Goal: Task Accomplishment & Management: Manage account settings

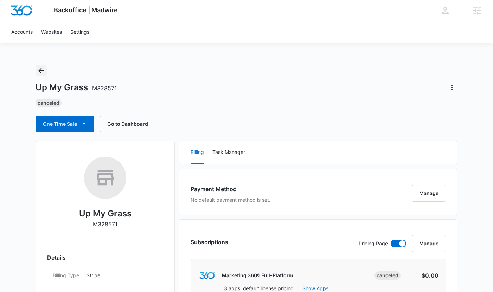
click at [39, 66] on icon "Back" at bounding box center [41, 70] width 8 height 8
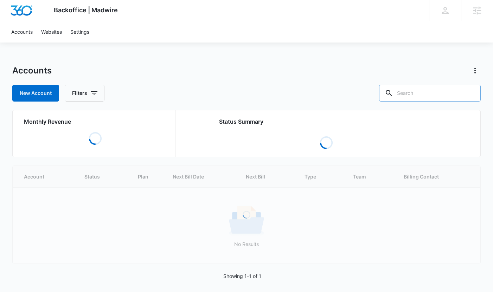
click at [442, 95] on input "text" at bounding box center [430, 93] width 102 height 17
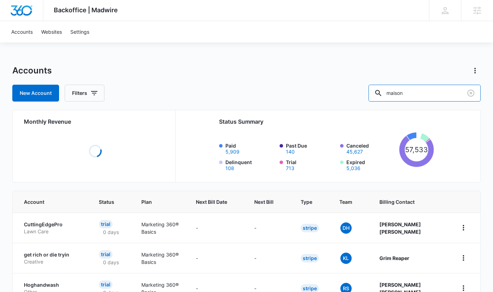
scroll to position [48, 0]
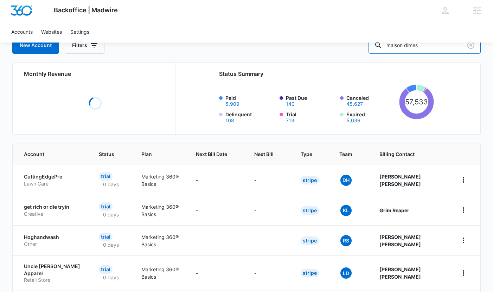
type input "maison dimes"
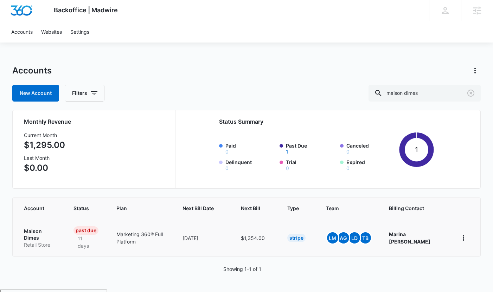
click at [24, 231] on p "Maison Dimes" at bounding box center [40, 235] width 33 height 14
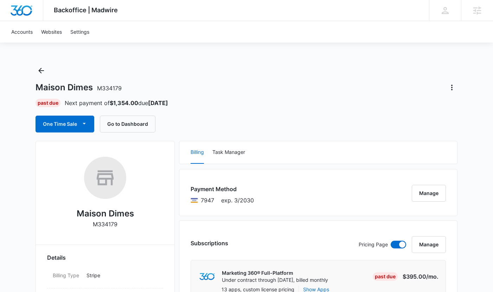
scroll to position [0, 0]
click at [423, 190] on button "Manage" at bounding box center [428, 192] width 34 height 17
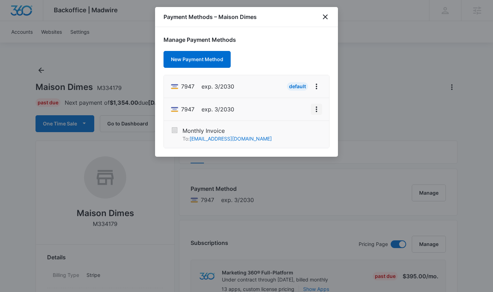
click at [317, 106] on icon "View More" at bounding box center [316, 109] width 8 height 8
click at [294, 78] on div "Set As Default" at bounding box center [288, 79] width 33 height 5
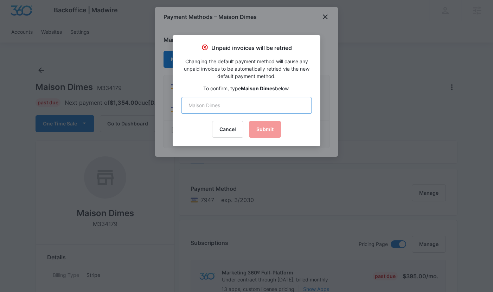
click at [242, 109] on input "text" at bounding box center [246, 105] width 131 height 17
type input "Maison Dimes"
click at [267, 133] on button "Submit" at bounding box center [265, 129] width 32 height 17
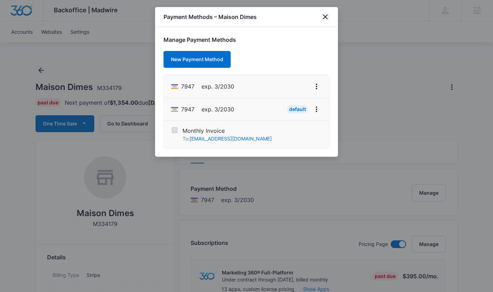
click at [323, 14] on icon "close" at bounding box center [325, 17] width 8 height 8
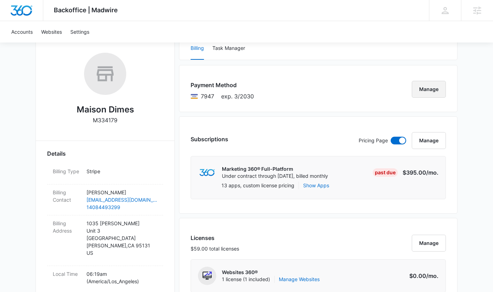
scroll to position [0, 0]
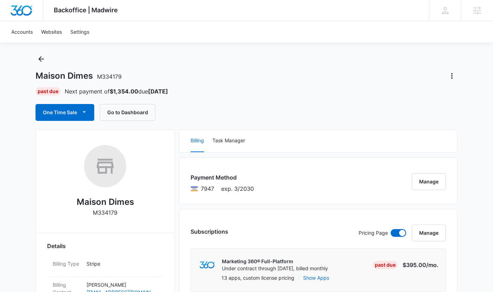
scroll to position [12, 0]
click at [38, 55] on icon "Back" at bounding box center [41, 58] width 8 height 8
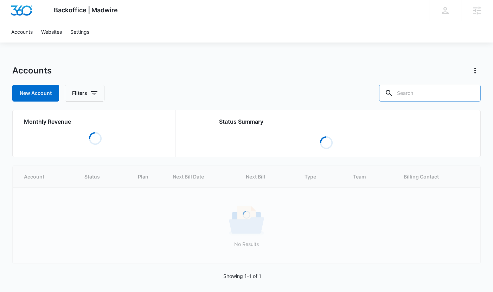
click at [432, 96] on input "text" at bounding box center [430, 93] width 102 height 17
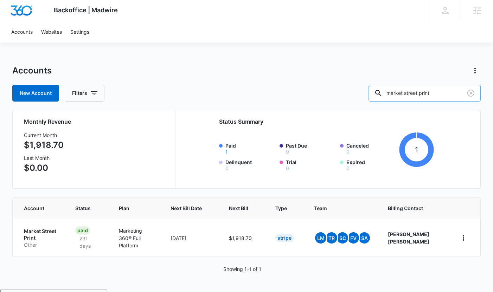
click at [447, 93] on input "market street print" at bounding box center [424, 93] width 112 height 17
drag, startPoint x: 454, startPoint y: 94, endPoint x: 383, endPoint y: 93, distance: 71.7
click at [383, 93] on div "New Account Filters market street print" at bounding box center [246, 93] width 468 height 17
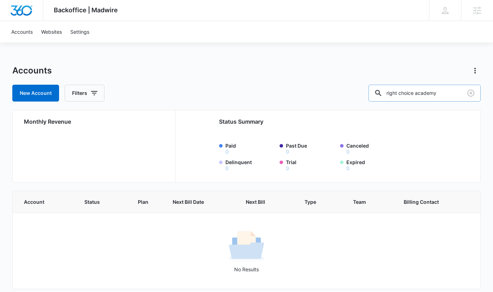
click at [407, 92] on input "right choice academy" at bounding box center [424, 93] width 112 height 17
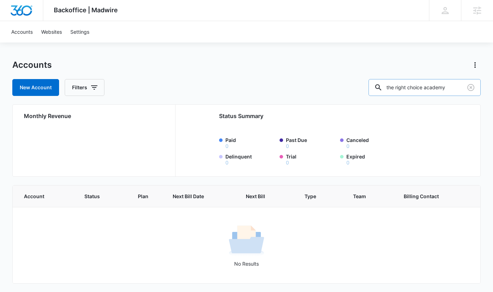
click at [459, 91] on input "the right choice academy" at bounding box center [424, 87] width 112 height 17
click at [456, 88] on input "the right choicemy" at bounding box center [424, 87] width 112 height 17
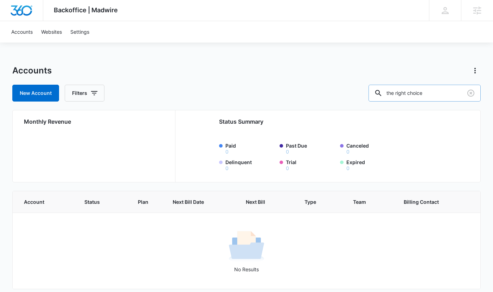
click at [409, 95] on input "the right choice" at bounding box center [424, 93] width 112 height 17
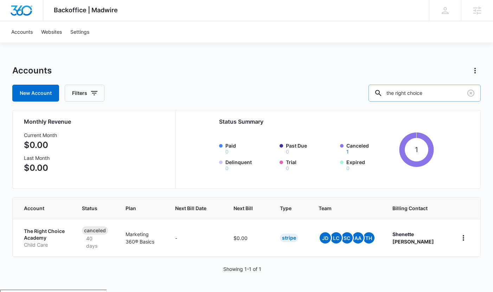
click at [416, 95] on input "the right choice" at bounding box center [424, 93] width 112 height 17
type input "right choice"
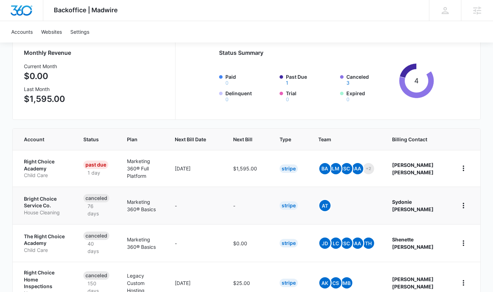
scroll to position [74, 0]
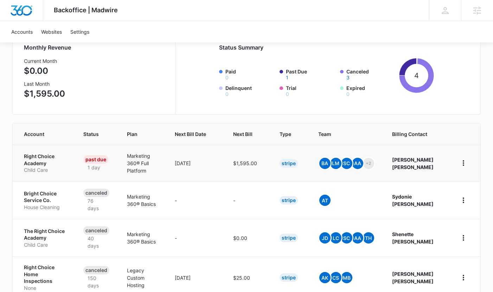
click at [50, 169] on p "Child Care" at bounding box center [45, 170] width 43 height 7
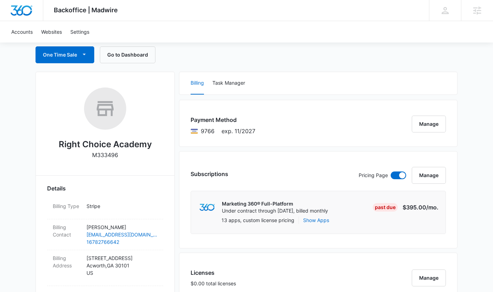
scroll to position [70, 0]
click at [429, 119] on button "Manage" at bounding box center [428, 123] width 34 height 17
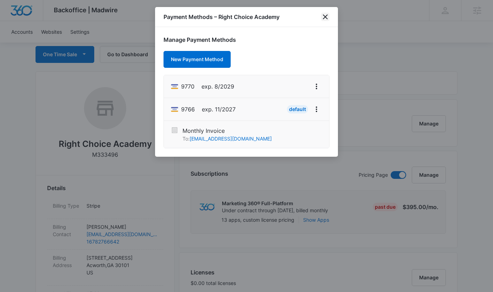
click at [323, 21] on icon "close" at bounding box center [325, 17] width 8 height 8
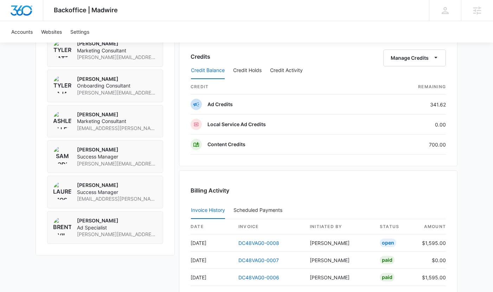
scroll to position [737, 0]
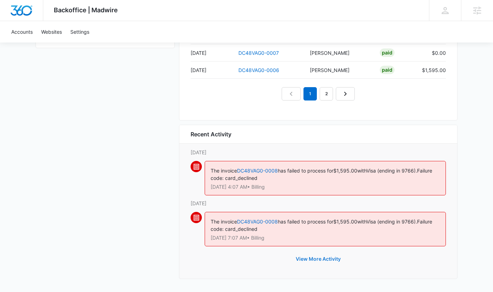
click at [315, 258] on button "View More Activity" at bounding box center [317, 259] width 59 height 17
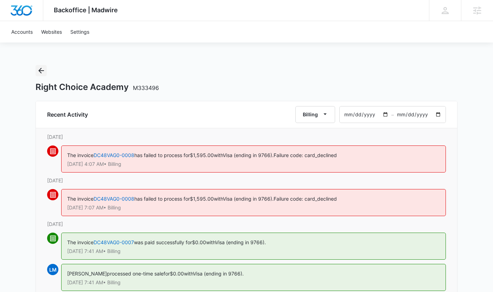
click at [39, 72] on icon "Back" at bounding box center [41, 70] width 8 height 8
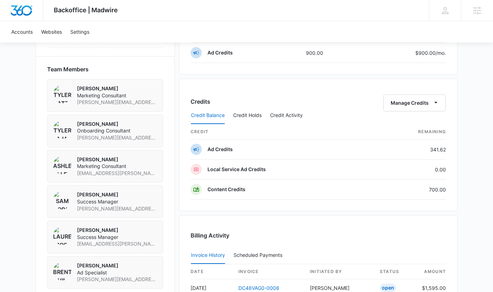
scroll to position [730, 0]
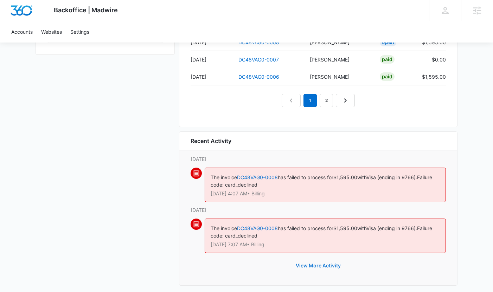
click at [310, 263] on button "View More Activity" at bounding box center [317, 265] width 59 height 17
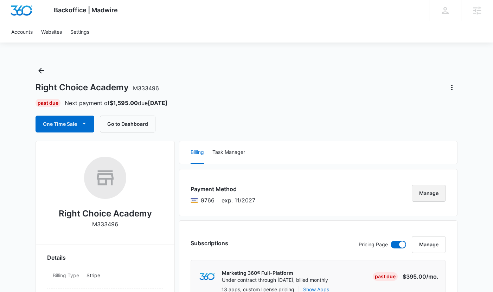
click at [431, 196] on button "Manage" at bounding box center [428, 193] width 34 height 17
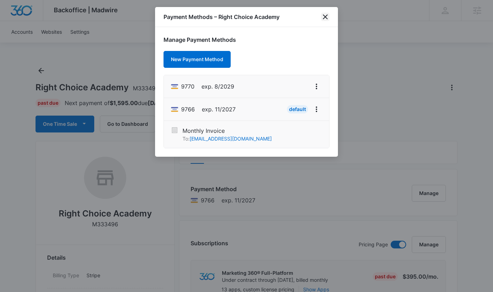
click at [325, 15] on icon "close" at bounding box center [325, 17] width 8 height 8
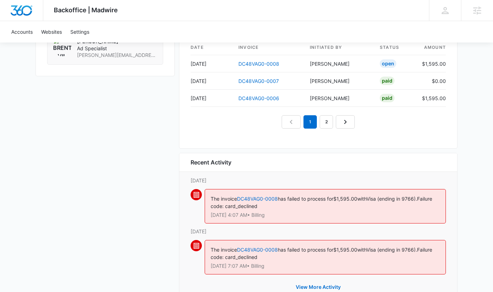
scroll to position [737, 0]
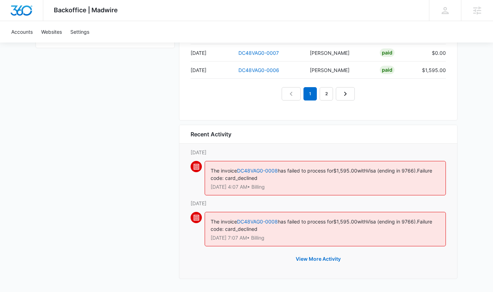
click at [271, 165] on div "The invoice DC48VAG0-0008 has failed to process for $1,595.00 with Visa (ending…" at bounding box center [324, 178] width 241 height 34
click at [272, 168] on link "DC48VAG0-0008" at bounding box center [257, 171] width 41 height 6
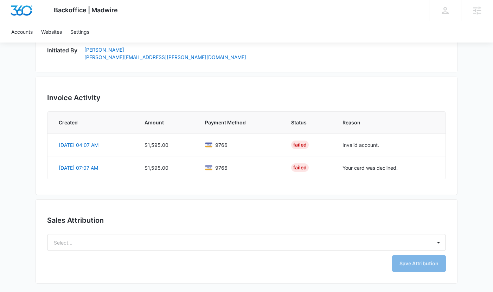
scroll to position [424, 0]
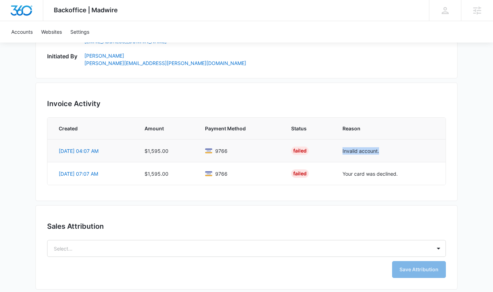
drag, startPoint x: 400, startPoint y: 151, endPoint x: 332, endPoint y: 146, distance: 67.3
click at [332, 146] on tr "Oct 13, 04:07 AM $1,595.00 9766 Failed Invalid account." at bounding box center [246, 150] width 398 height 23
click at [370, 157] on td "Invalid account." at bounding box center [389, 150] width 111 height 23
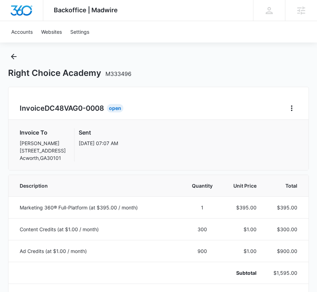
scroll to position [19, 0]
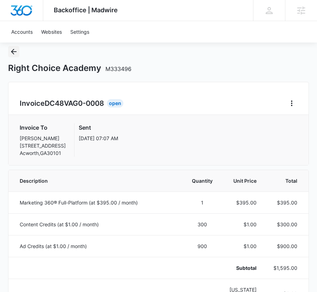
click at [13, 57] on button "Back" at bounding box center [13, 51] width 11 height 11
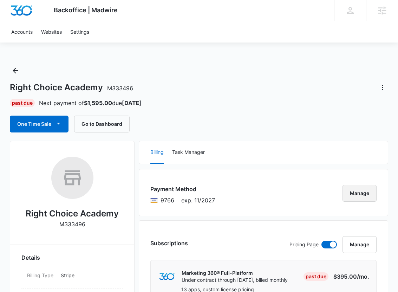
click at [356, 193] on button "Manage" at bounding box center [360, 193] width 34 height 17
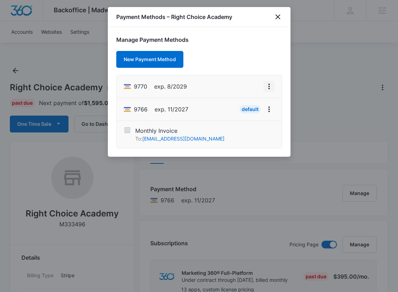
click at [265, 87] on icon "View More" at bounding box center [269, 86] width 8 height 8
click at [263, 113] on button "Set As Default" at bounding box center [245, 116] width 58 height 11
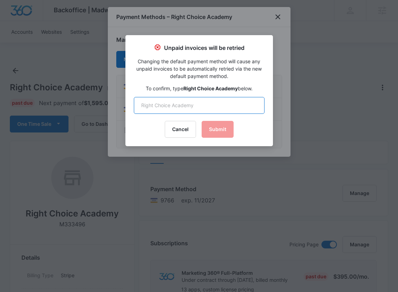
click at [209, 98] on input "text" at bounding box center [199, 105] width 131 height 17
type input "Right Choice Academy"
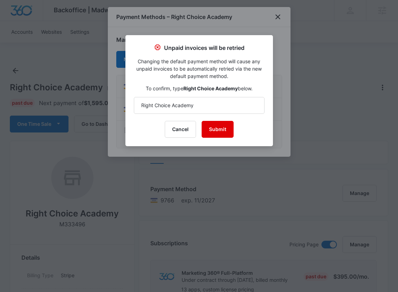
click at [218, 126] on button "Submit" at bounding box center [218, 129] width 32 height 17
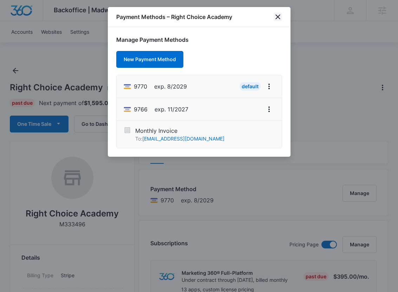
click at [281, 13] on icon "close" at bounding box center [278, 17] width 8 height 8
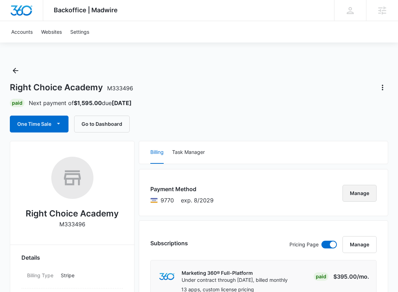
click at [343, 195] on button "Manage" at bounding box center [360, 193] width 34 height 17
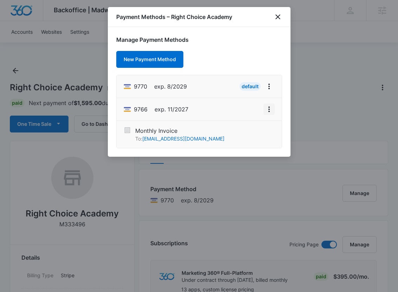
click at [264, 109] on button "View More" at bounding box center [269, 109] width 11 height 11
click at [310, 106] on div at bounding box center [199, 146] width 398 height 292
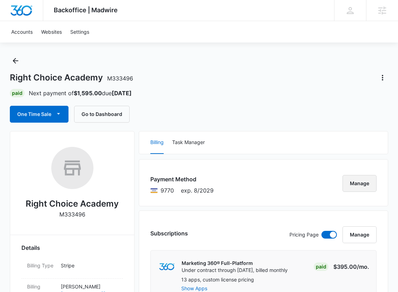
scroll to position [12, 0]
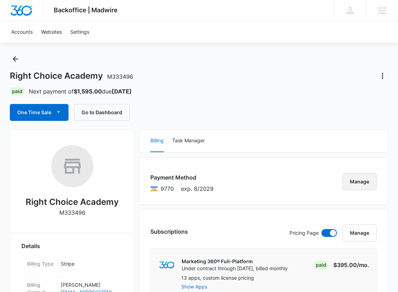
click at [364, 183] on button "Manage" at bounding box center [360, 181] width 34 height 17
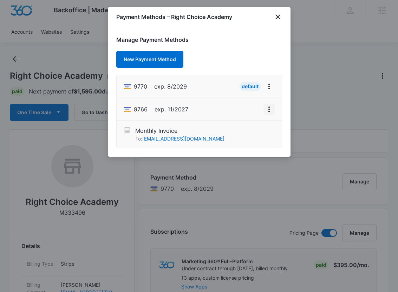
click at [273, 107] on button "View More" at bounding box center [269, 109] width 11 height 11
click at [258, 92] on button "Delete Card" at bounding box center [245, 89] width 58 height 11
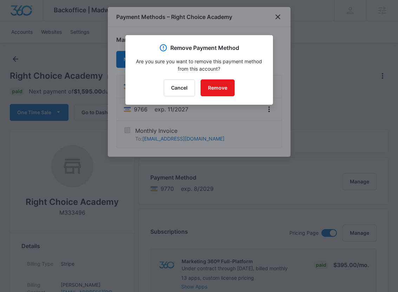
click at [313, 79] on div at bounding box center [199, 146] width 398 height 292
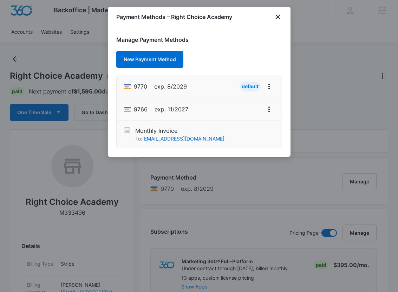
click at [279, 12] on div "Payment Methods – Right Choice Academy" at bounding box center [199, 17] width 183 height 20
click at [274, 17] on icon "close" at bounding box center [278, 17] width 8 height 8
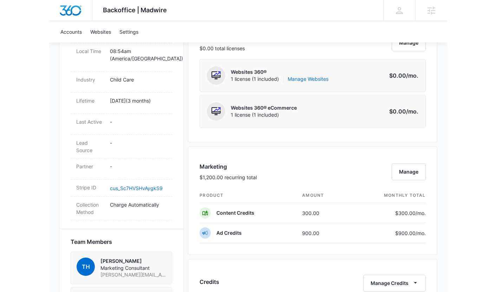
scroll to position [0, 0]
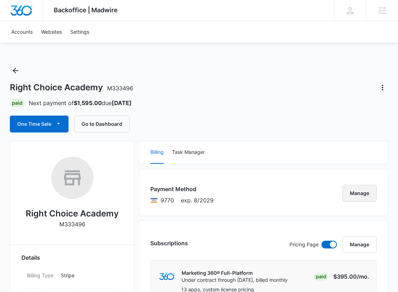
click at [365, 195] on button "Manage" at bounding box center [360, 193] width 34 height 17
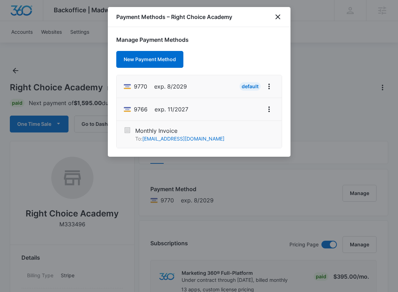
click at [275, 106] on li "9766 exp. 11/2027" at bounding box center [199, 109] width 165 height 23
click at [270, 106] on icon "View More" at bounding box center [269, 109] width 8 height 8
click at [255, 87] on div "Delete Card" at bounding box center [241, 89] width 33 height 5
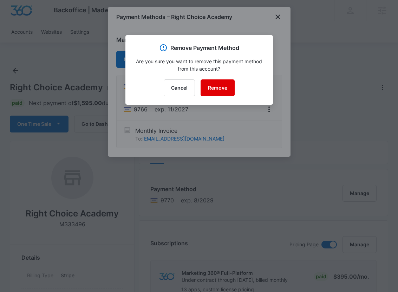
click at [221, 82] on button "Remove" at bounding box center [218, 87] width 34 height 17
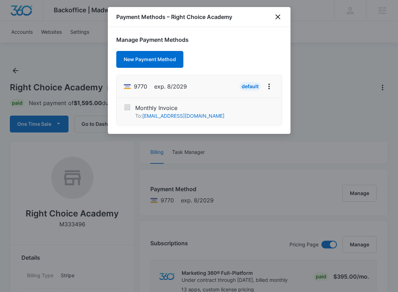
click at [308, 79] on div at bounding box center [199, 146] width 398 height 292
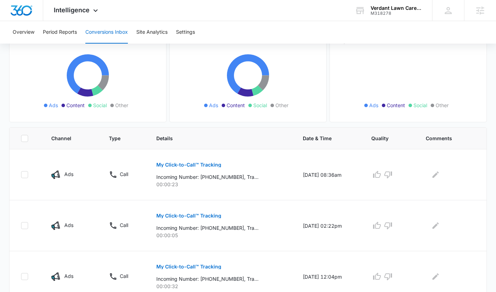
scroll to position [71, 0]
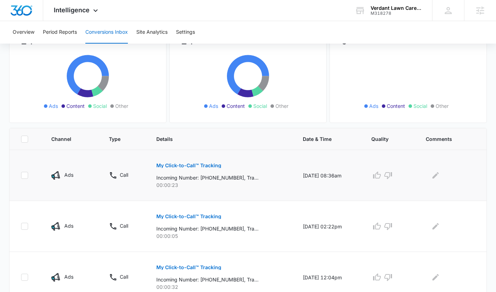
click at [190, 163] on p "My Click-to-Call™ Tracking" at bounding box center [188, 165] width 65 height 5
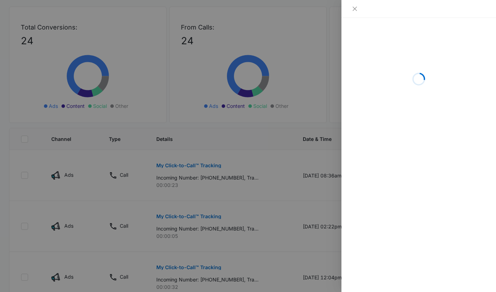
click at [270, 108] on div at bounding box center [248, 146] width 496 height 292
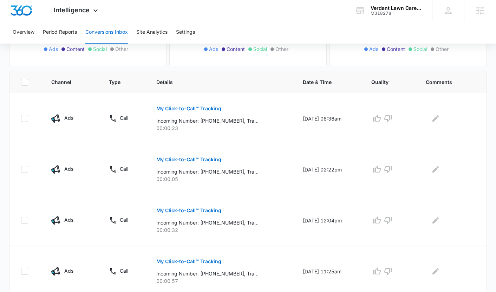
scroll to position [129, 0]
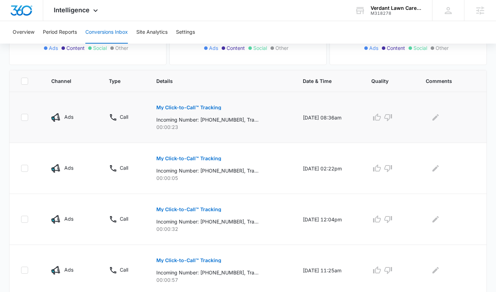
click at [204, 104] on button "My Click-to-Call™ Tracking" at bounding box center [188, 107] width 65 height 17
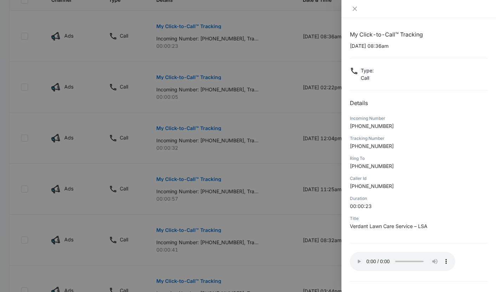
scroll to position [211, 0]
